Goal: Check status: Check status

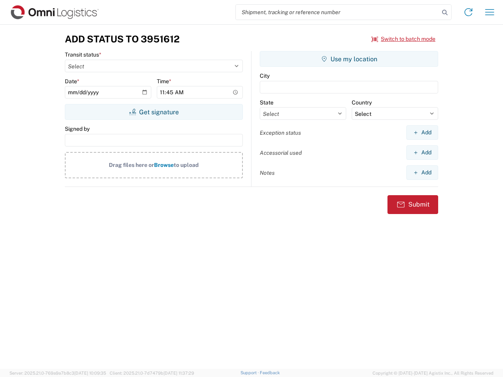
click at [338, 12] on input "search" at bounding box center [338, 12] width 204 height 15
click at [445, 13] on icon at bounding box center [444, 12] width 11 height 11
click at [469, 12] on icon at bounding box center [468, 12] width 13 height 13
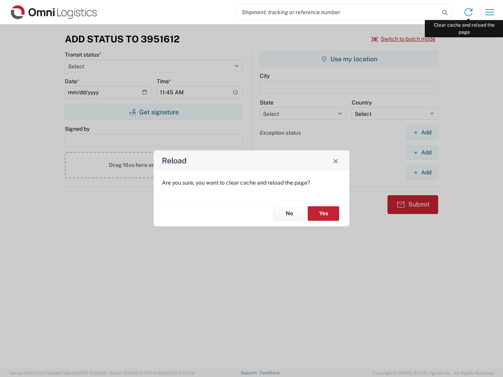
click at [490, 12] on div "Reload Are you sure, you want to clear cache and reload the page? No Yes" at bounding box center [251, 188] width 503 height 377
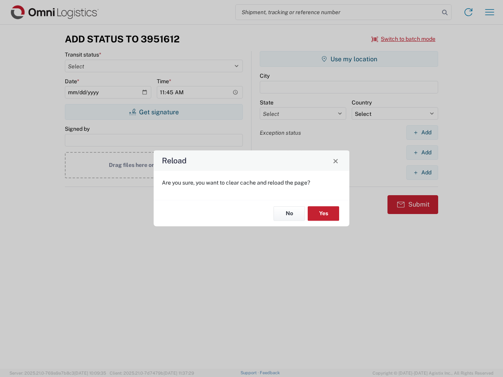
click at [404, 39] on div "Reload Are you sure, you want to clear cache and reload the page? No Yes" at bounding box center [251, 188] width 503 height 377
click at [154, 112] on div "Reload Are you sure, you want to clear cache and reload the page? No Yes" at bounding box center [251, 188] width 503 height 377
click at [349, 59] on div "Reload Are you sure, you want to clear cache and reload the page? No Yes" at bounding box center [251, 188] width 503 height 377
click at [422, 132] on div "Reload Are you sure, you want to clear cache and reload the page? No Yes" at bounding box center [251, 188] width 503 height 377
click at [422, 153] on div "Reload Are you sure, you want to clear cache and reload the page? No Yes" at bounding box center [251, 188] width 503 height 377
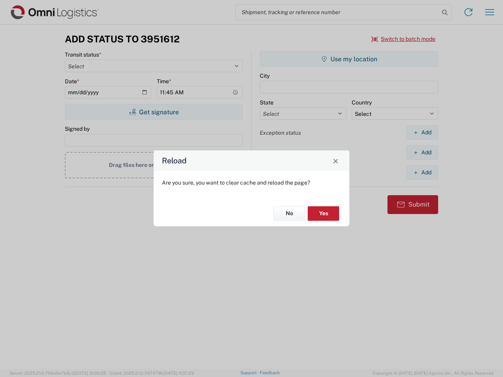
click at [422, 173] on div "Reload Are you sure, you want to clear cache and reload the page? No Yes" at bounding box center [251, 188] width 503 height 377
